Goal: Information Seeking & Learning: Learn about a topic

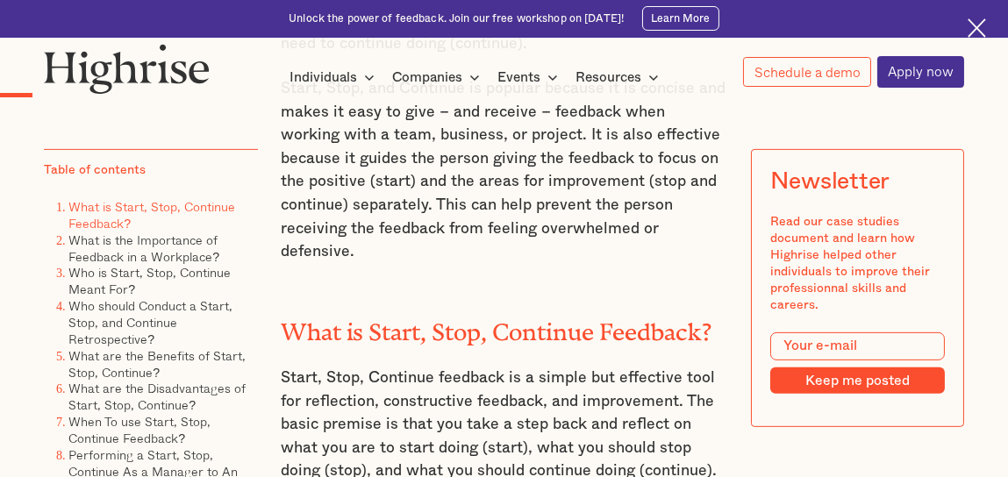
scroll to position [1316, 0]
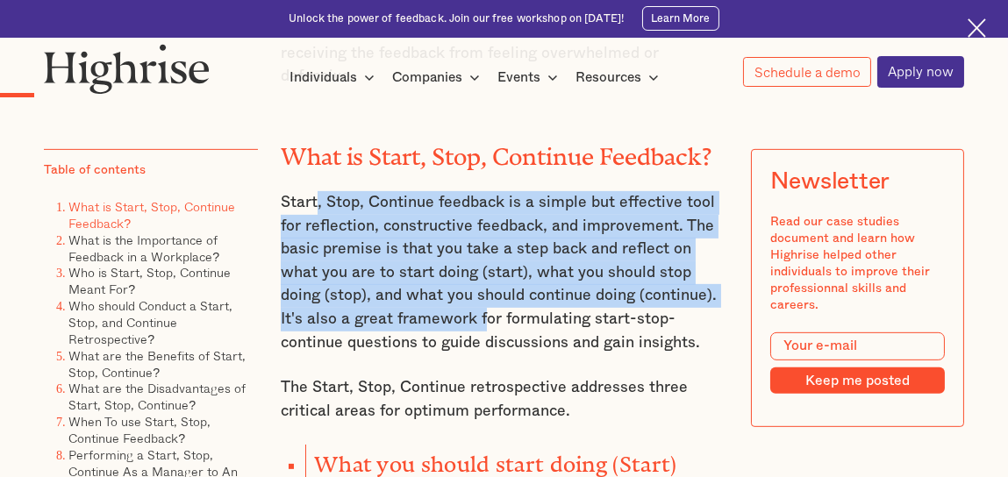
drag, startPoint x: 313, startPoint y: 205, endPoint x: 432, endPoint y: 314, distance: 161.4
click at [432, 314] on p "Start, Stop, Continue feedback is a simple but effective tool for reflection, c…" at bounding box center [504, 272] width 447 height 163
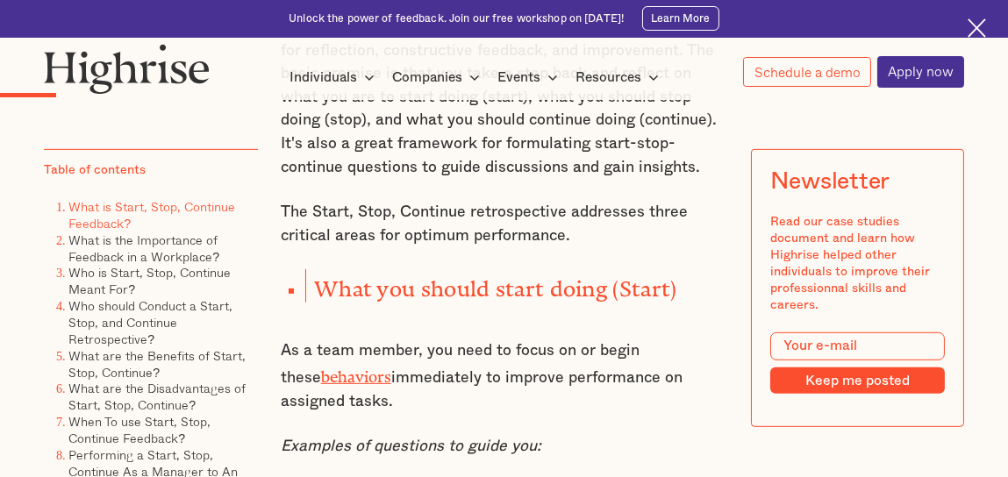
scroll to position [1579, 0]
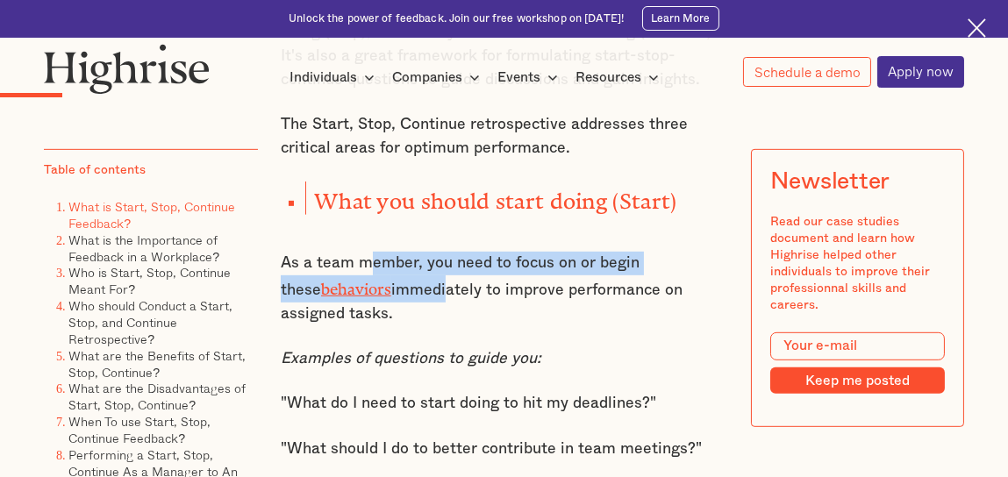
drag, startPoint x: 360, startPoint y: 248, endPoint x: 407, endPoint y: 288, distance: 61.0
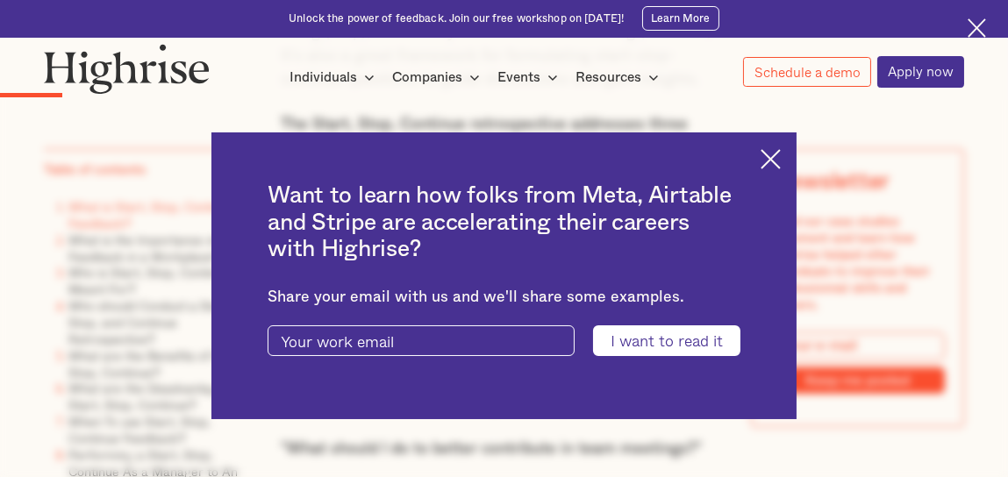
click at [407, 289] on div "Share your email with us and we'll share some examples." at bounding box center [503, 298] width 473 height 18
click at [774, 165] on img at bounding box center [770, 159] width 20 height 20
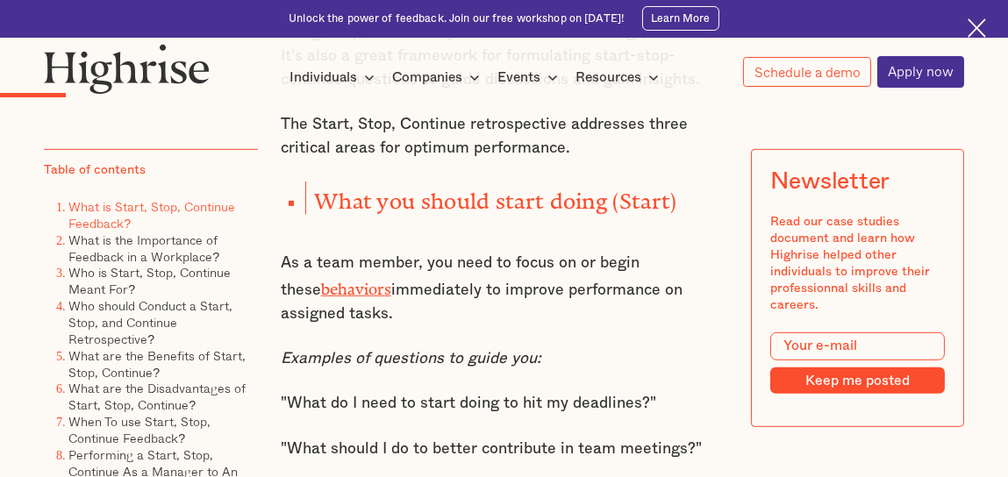
scroll to position [1666, 0]
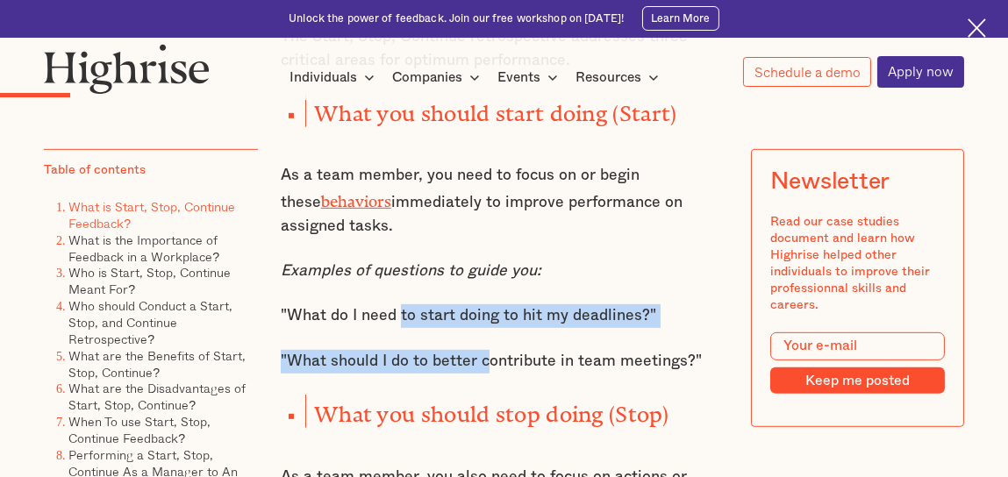
drag, startPoint x: 410, startPoint y: 318, endPoint x: 488, endPoint y: 345, distance: 82.4
click at [488, 350] on p ""What should I do to better contribute in team meetings?"" at bounding box center [504, 362] width 447 height 24
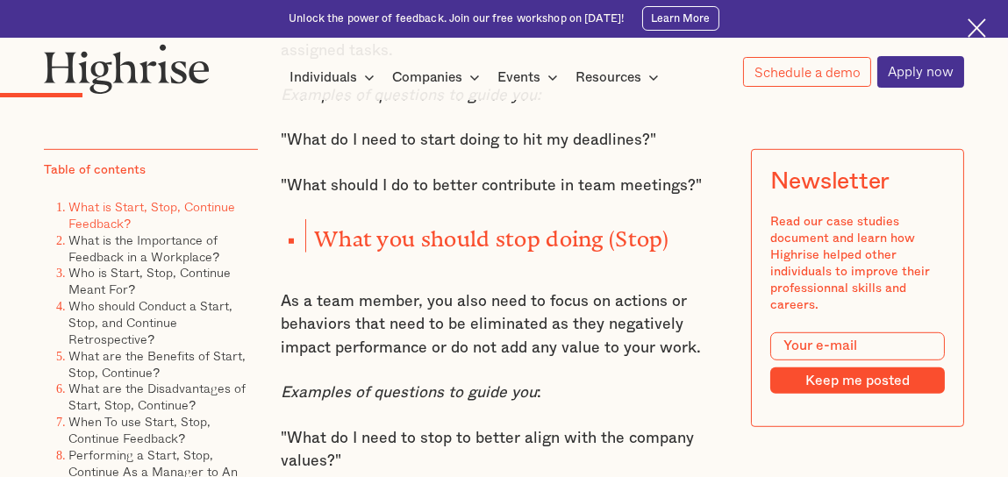
scroll to position [1929, 0]
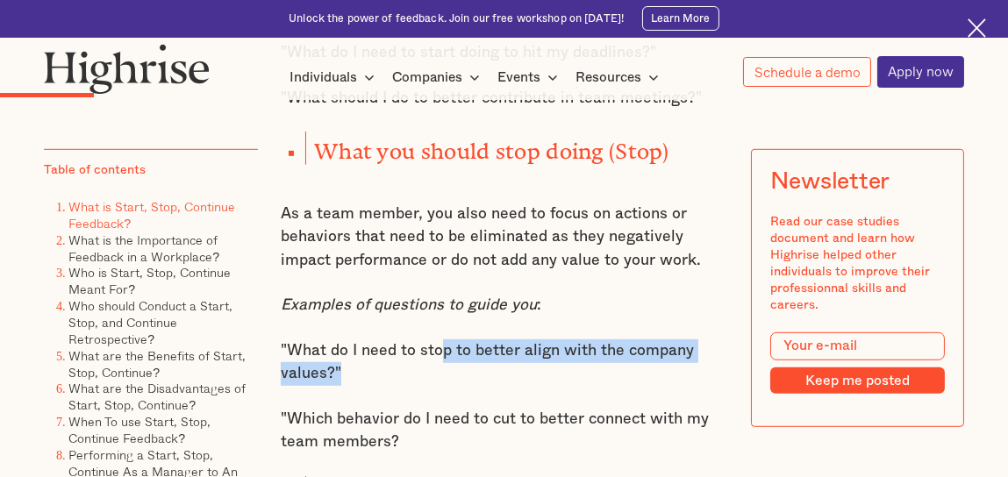
drag, startPoint x: 439, startPoint y: 339, endPoint x: 454, endPoint y: 366, distance: 31.4
click at [454, 366] on p ""What do I need to stop to better align with the company values?"" at bounding box center [504, 362] width 447 height 46
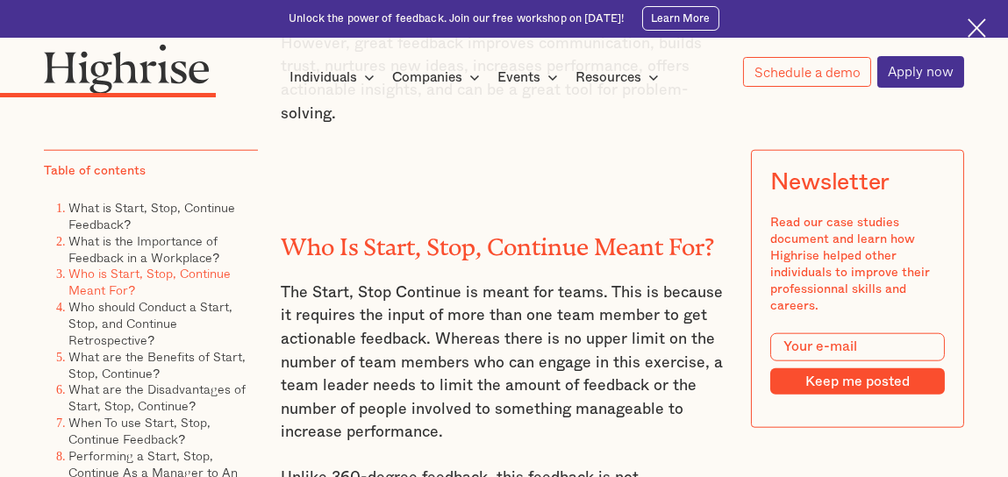
scroll to position [3420, 0]
